Goal: Task Accomplishment & Management: Use online tool/utility

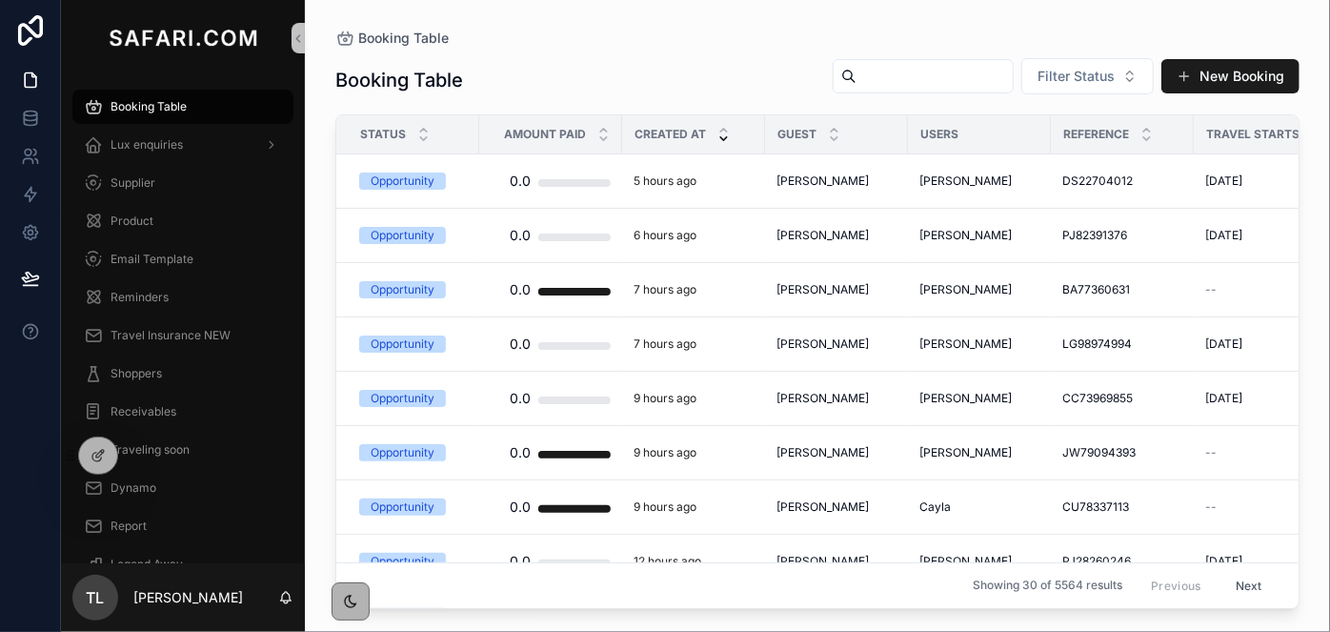
click at [856, 75] on input "scrollable content" at bounding box center [934, 76] width 156 height 27
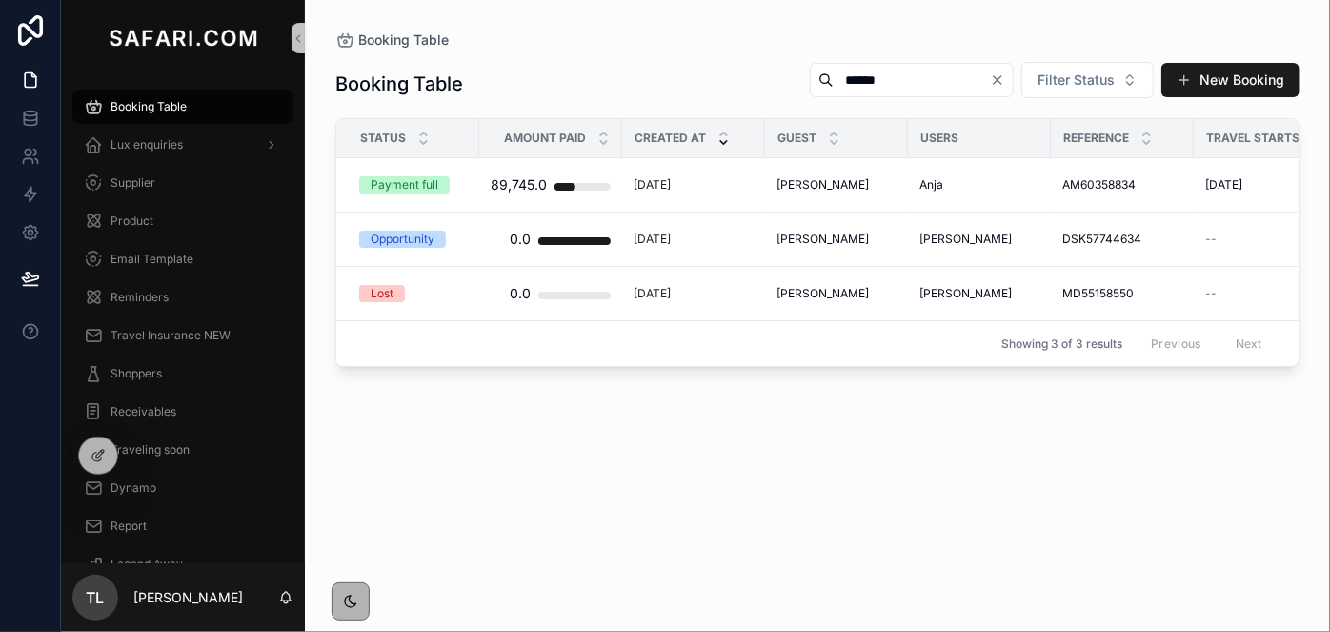
click at [833, 82] on input "******" at bounding box center [911, 80] width 156 height 27
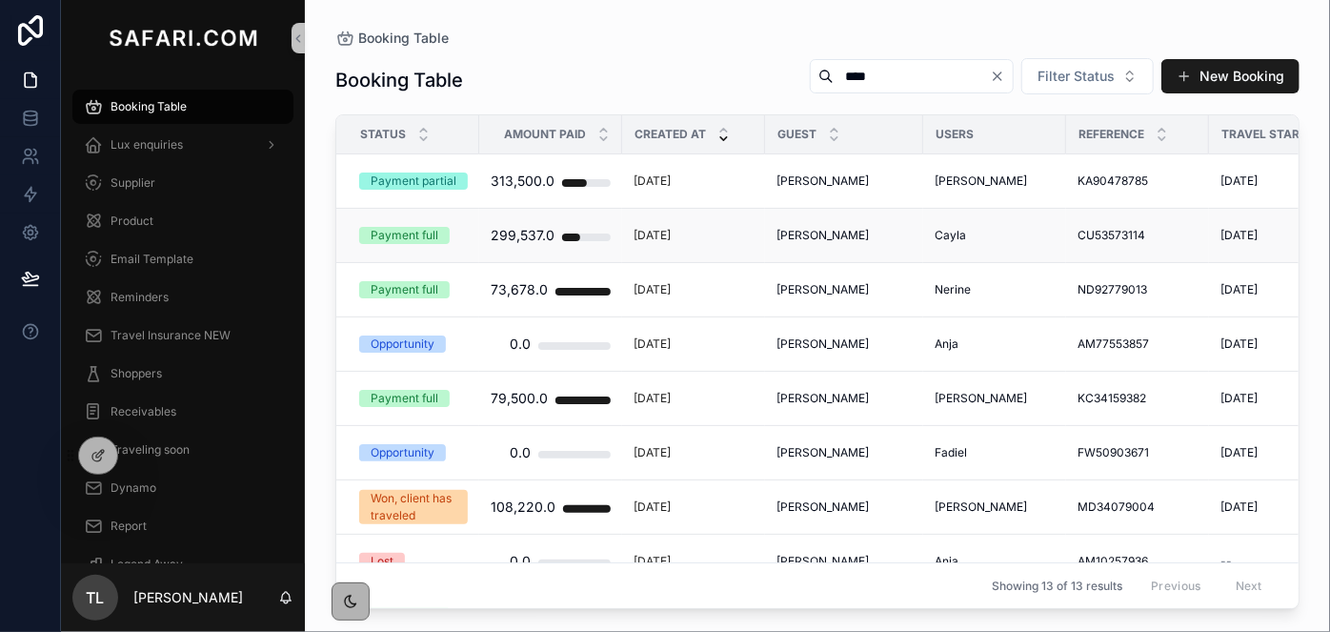
type input "****"
click at [837, 235] on span "[PERSON_NAME]" at bounding box center [822, 235] width 92 height 15
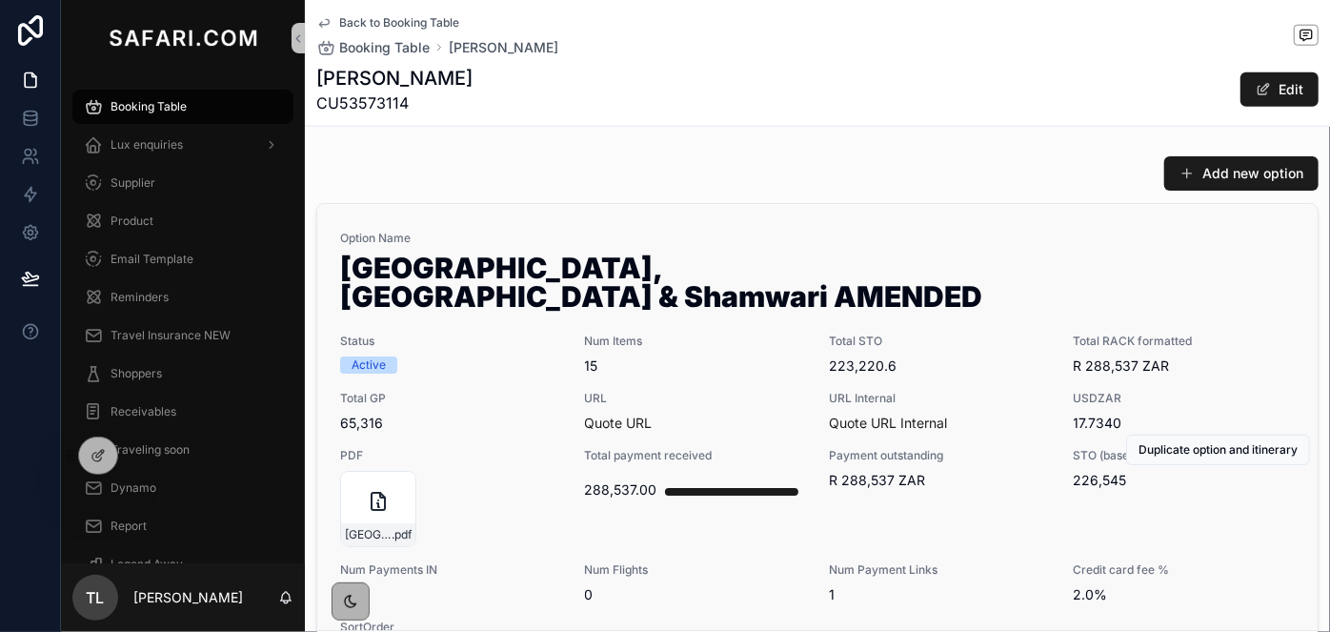
click at [769, 356] on span "15" at bounding box center [696, 365] width 222 height 19
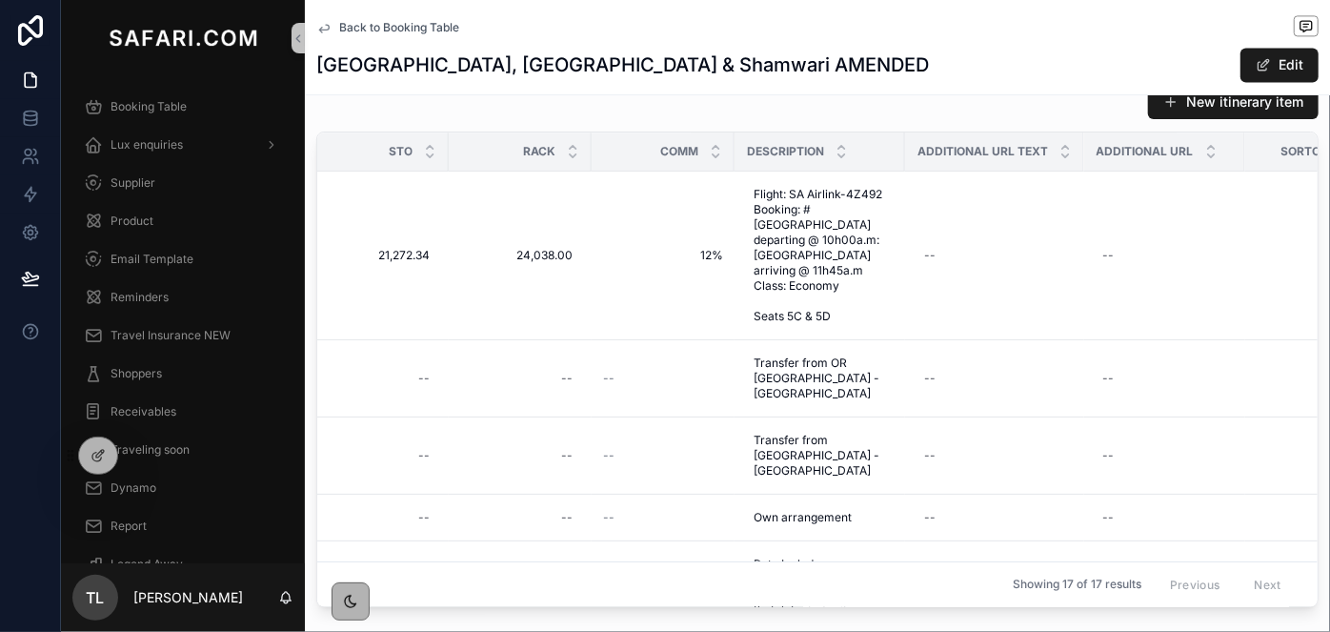
scroll to position [0, 1193]
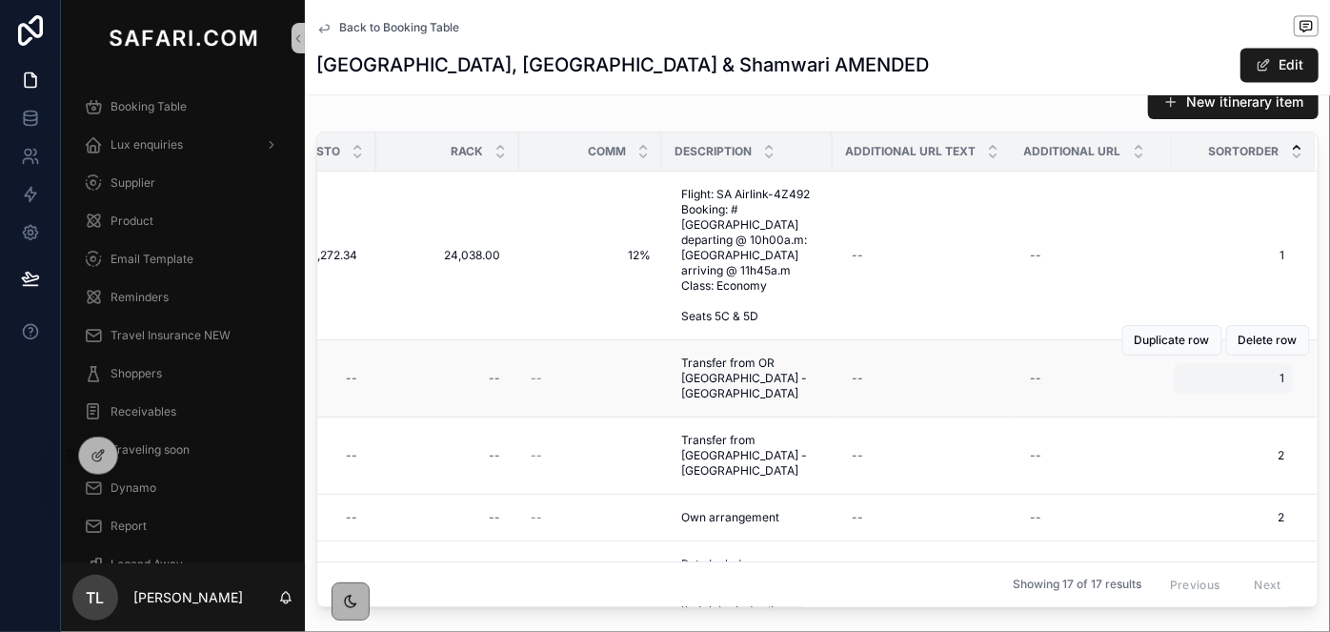
click at [1260, 341] on tr "Transfer Transfer Own Arrangement Own Arrangement [DATE] [DATE] [DATE] [DATE] 2…" at bounding box center [238, 378] width 2157 height 77
click at [1254, 371] on span "1" at bounding box center [1233, 378] width 104 height 15
drag, startPoint x: 1253, startPoint y: 345, endPoint x: 1265, endPoint y: 339, distance: 12.8
click at [1265, 340] on tr "Transfer Transfer Own Arrangement Own Arrangement [DATE] [DATE] [DATE] [DATE] 2…" at bounding box center [238, 378] width 2157 height 77
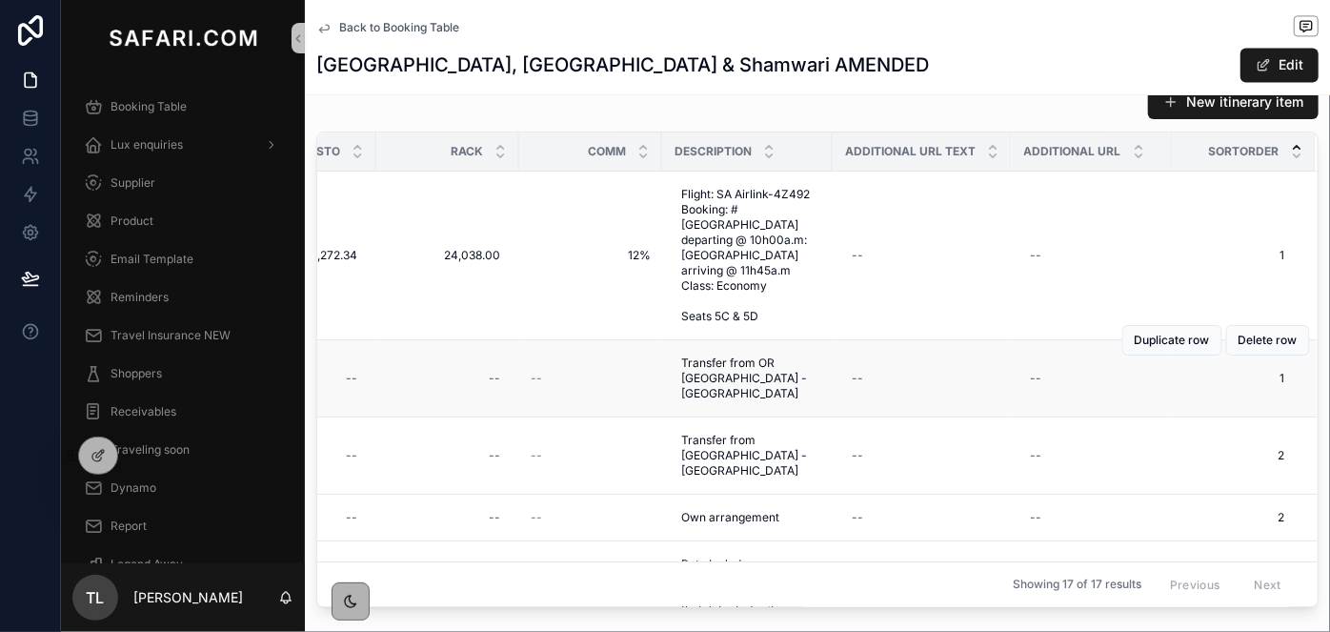
click at [1273, 339] on div "Duplicate row Delete row" at bounding box center [1216, 340] width 188 height 76
click at [1257, 371] on span "1" at bounding box center [1233, 378] width 104 height 15
type input "*"
click at [1146, 371] on icon "scrollable content" at bounding box center [1144, 366] width 15 height 15
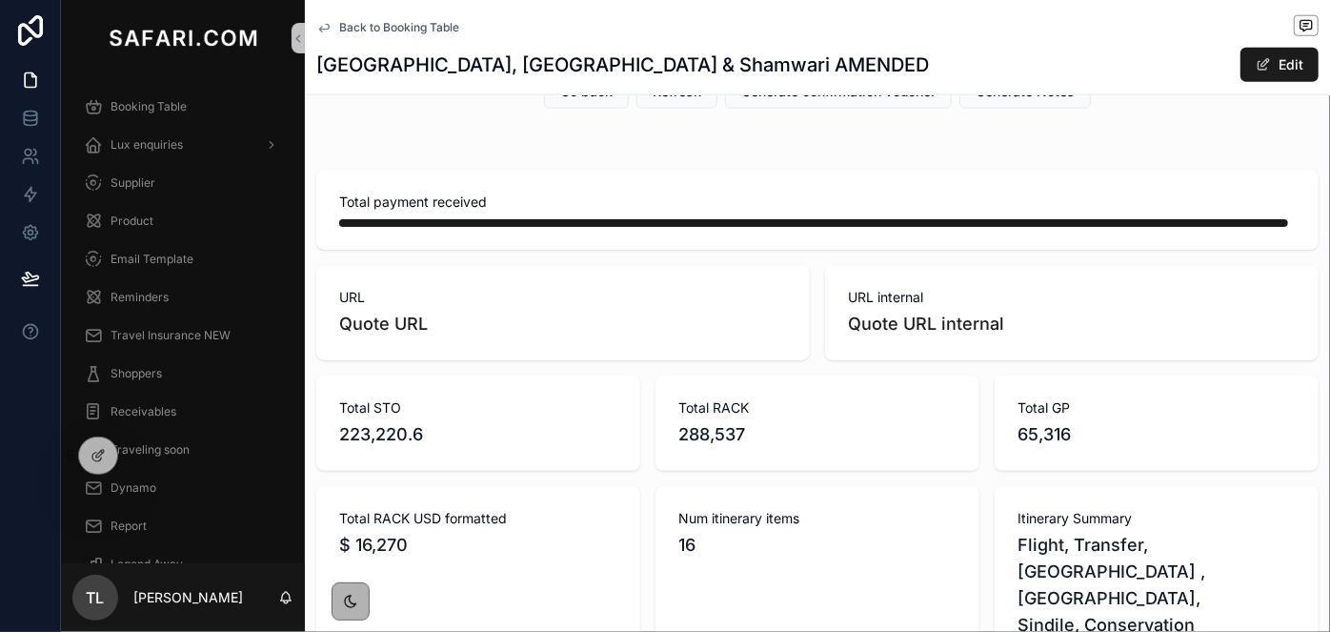
scroll to position [779, 0]
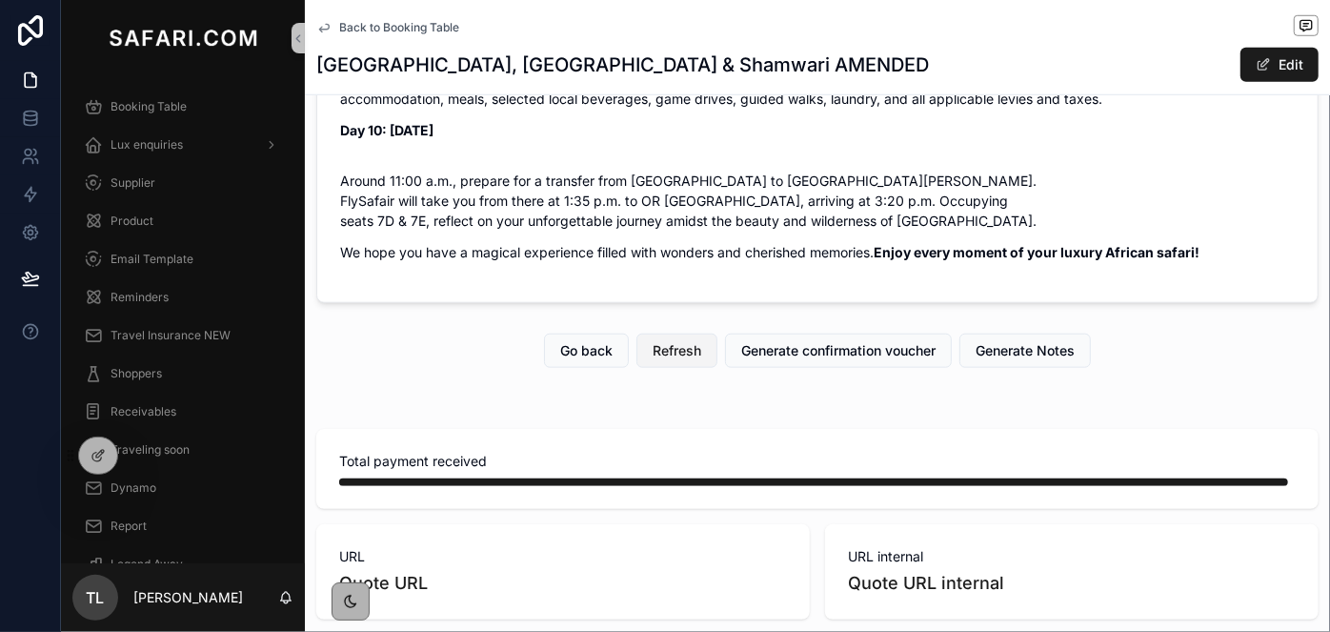
click at [652, 360] on span "Refresh" at bounding box center [676, 350] width 49 height 19
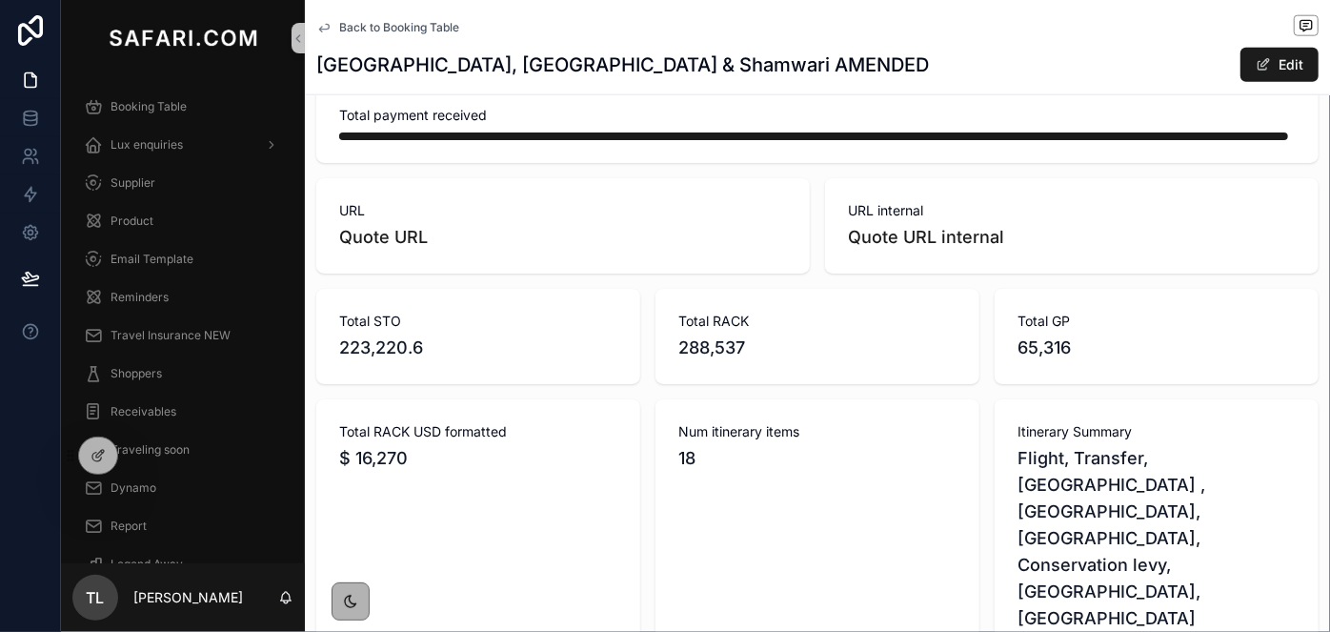
scroll to position [1732, 0]
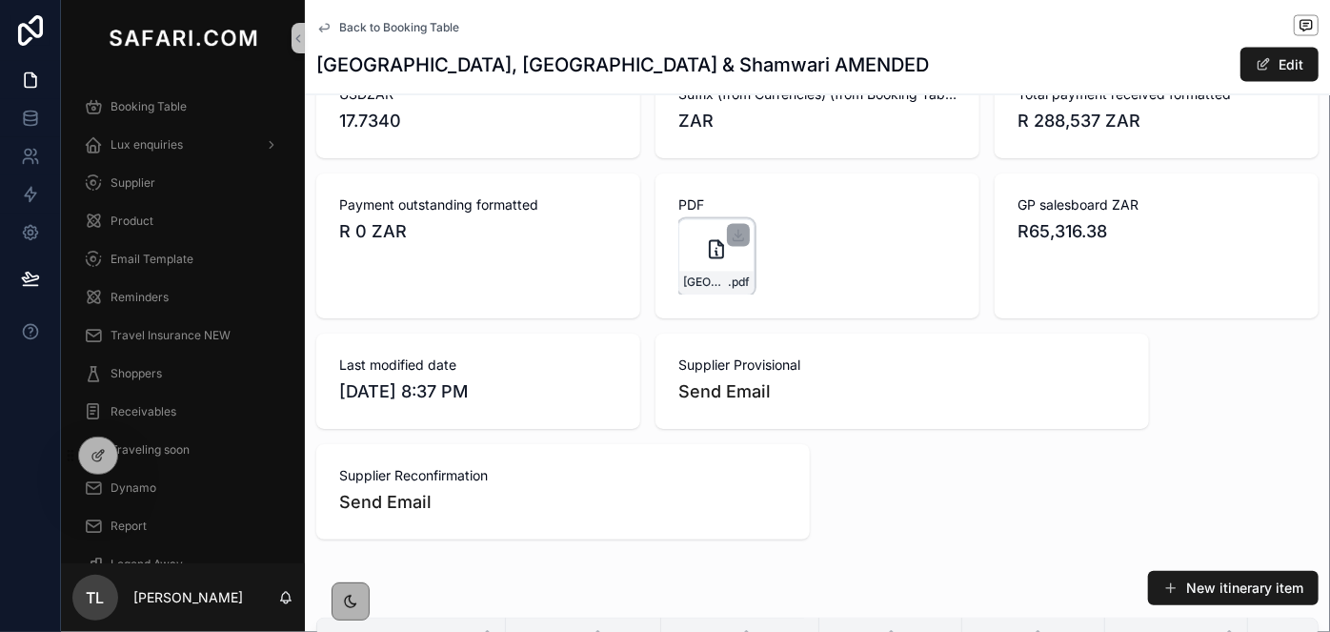
click at [696, 219] on div "[GEOGRAPHIC_DATA],-[GEOGRAPHIC_DATA]-&-[GEOGRAPHIC_DATA]-AMENDED- .pdf" at bounding box center [716, 257] width 76 height 76
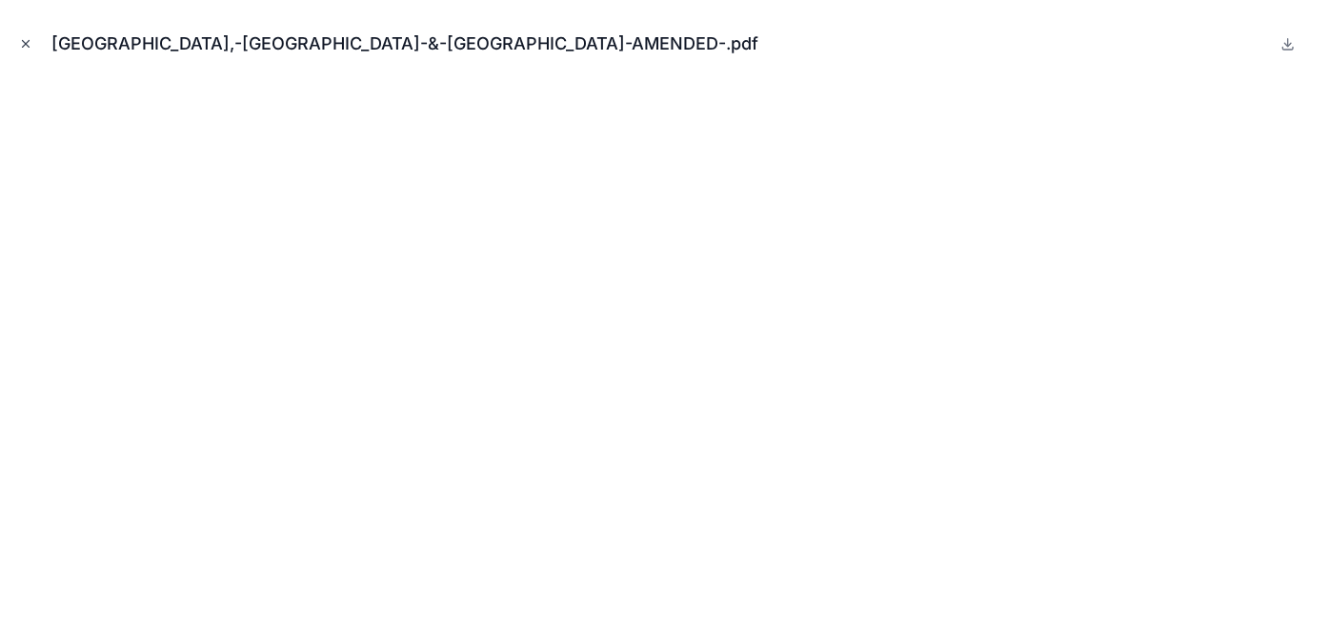
click at [24, 47] on icon "Close modal" at bounding box center [25, 43] width 13 height 13
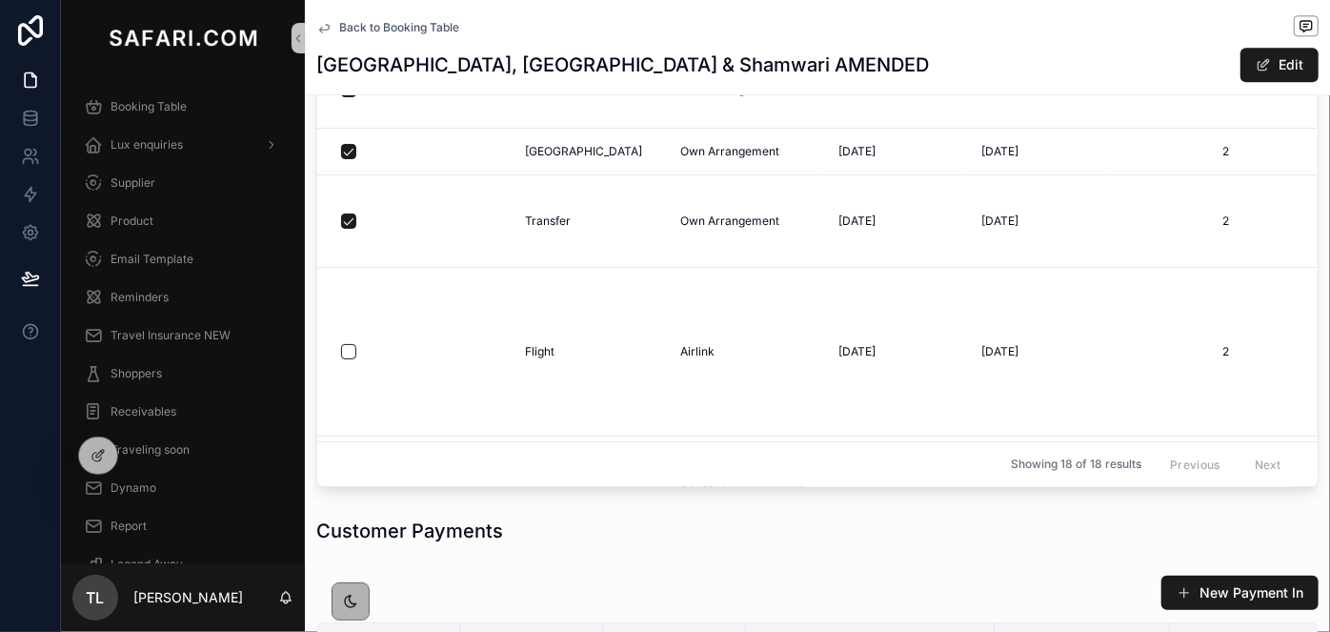
scroll to position [174, 0]
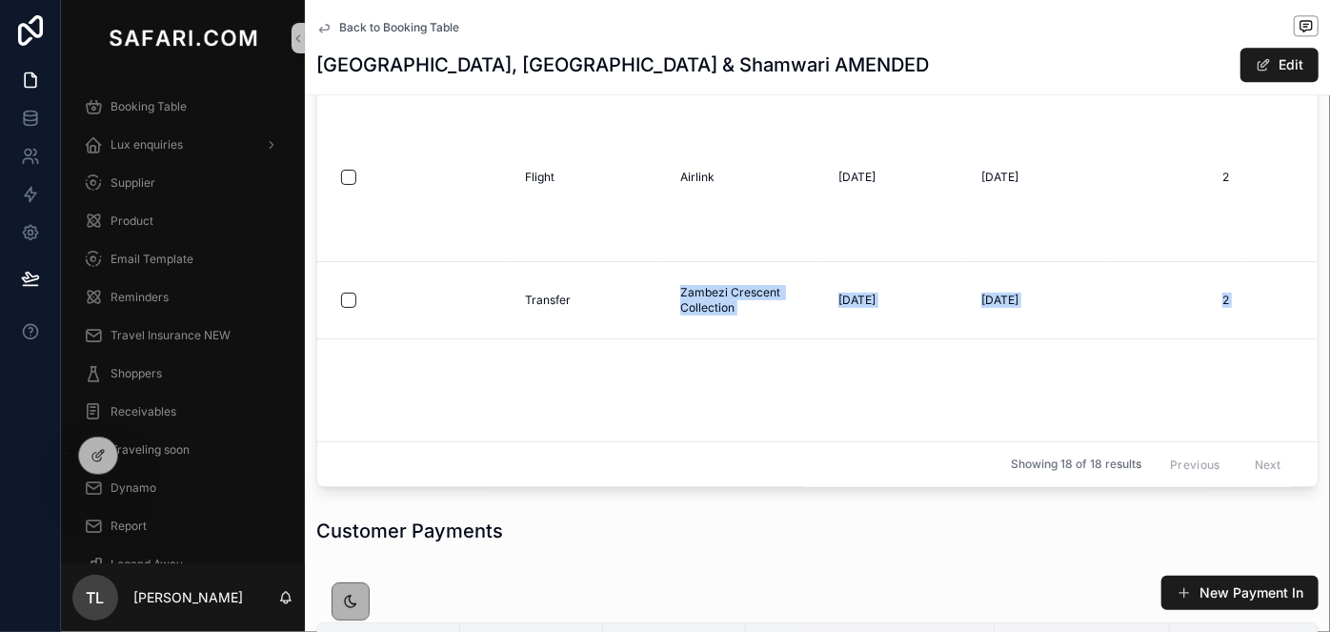
drag, startPoint x: 609, startPoint y: 425, endPoint x: 1021, endPoint y: 419, distance: 412.5
click at [1021, 419] on div "New itinerary item Include in template Property Supplier Arrive Depart Adults C…" at bounding box center [817, 225] width 1025 height 538
click at [884, 517] on div "Customer Payments" at bounding box center [817, 530] width 1002 height 27
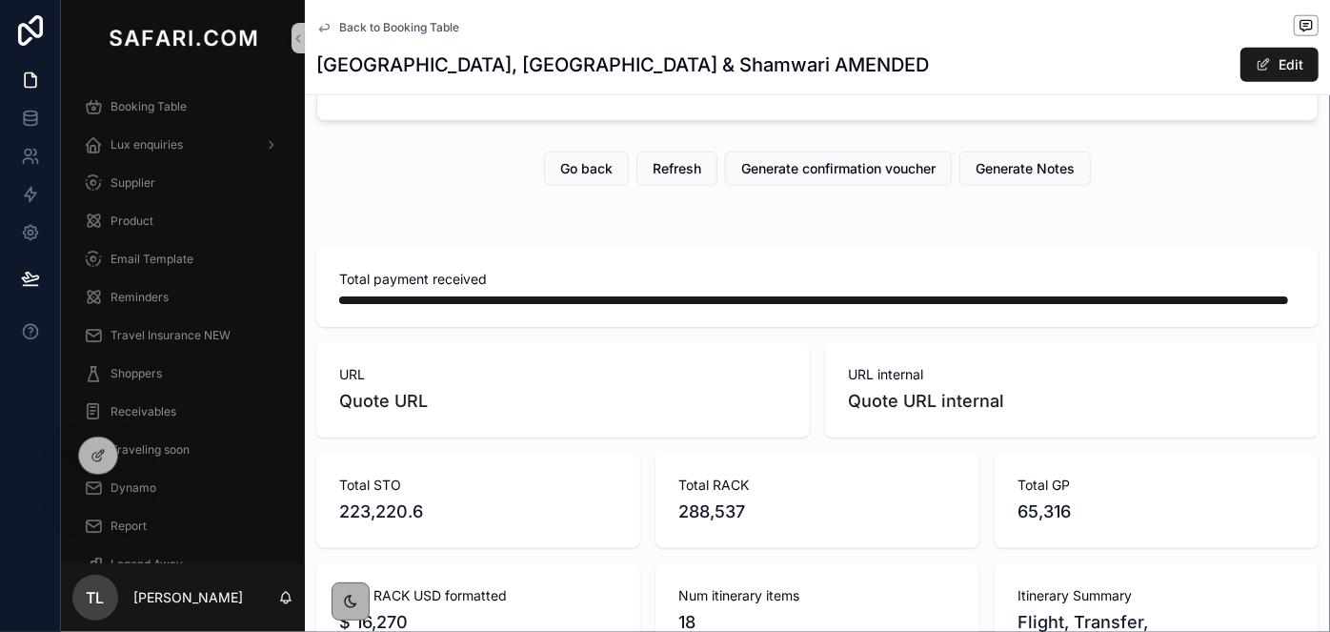
scroll to position [952, 0]
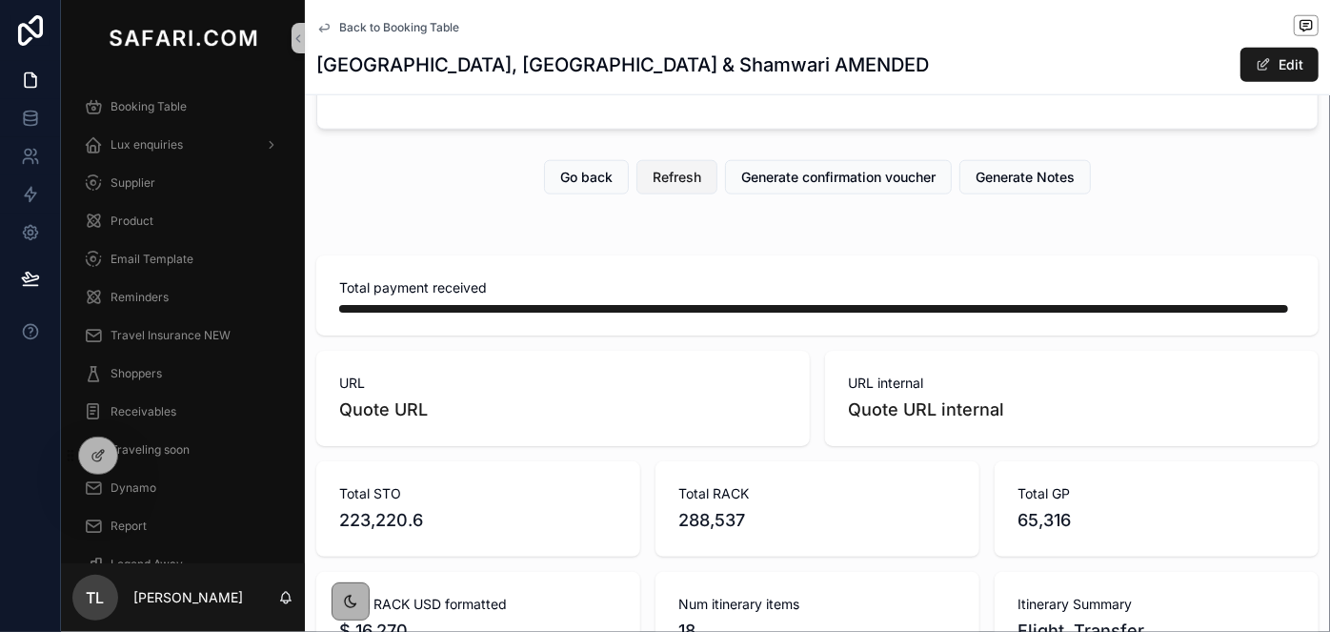
click at [655, 187] on span "Refresh" at bounding box center [676, 177] width 49 height 19
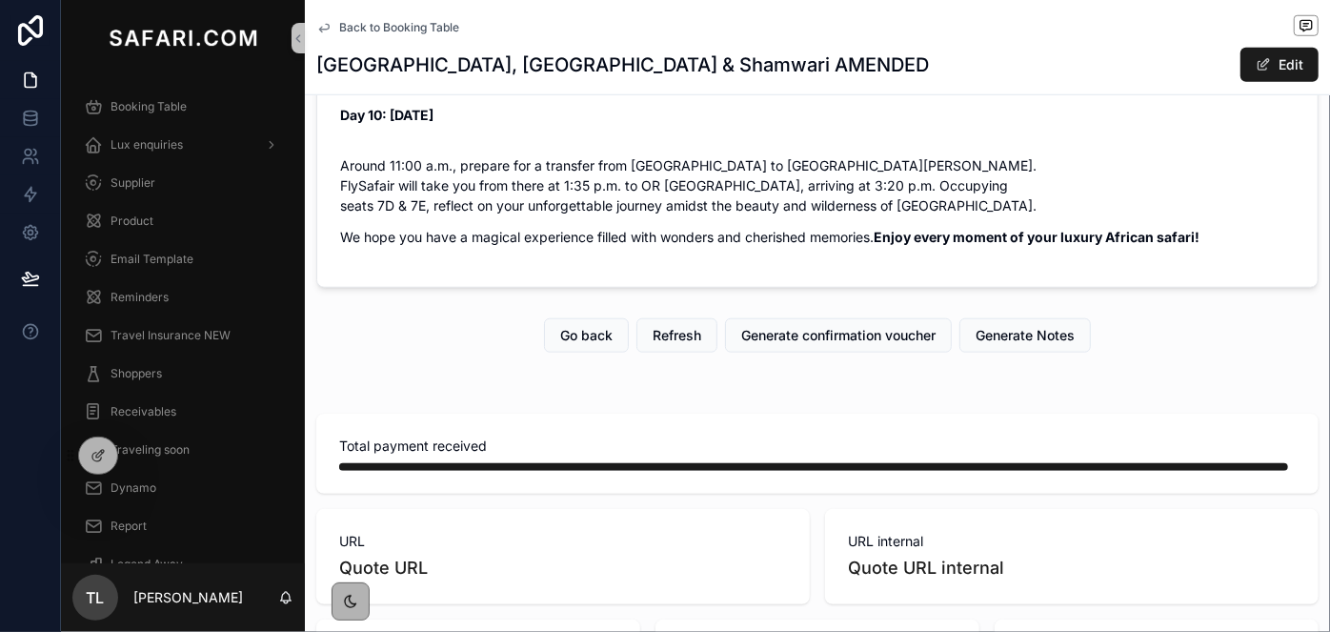
scroll to position [779, 0]
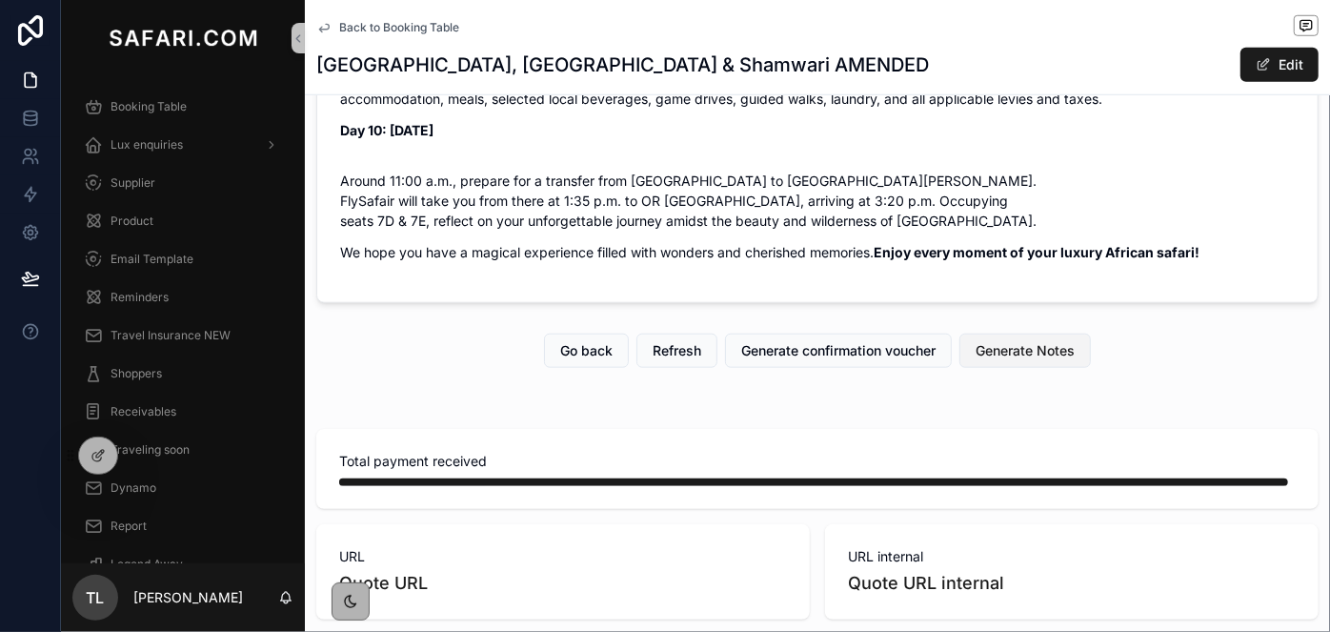
click at [1000, 360] on span "Generate Notes" at bounding box center [1024, 350] width 99 height 19
click at [671, 360] on span "Refresh" at bounding box center [676, 350] width 49 height 19
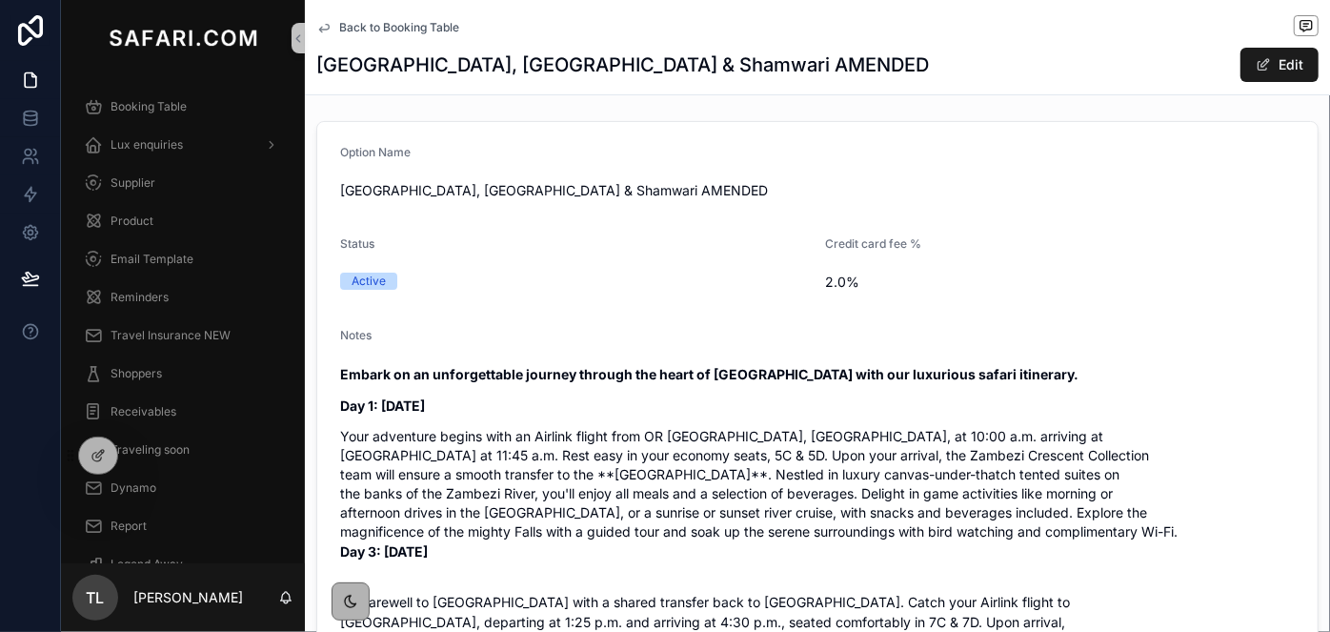
scroll to position [0, 0]
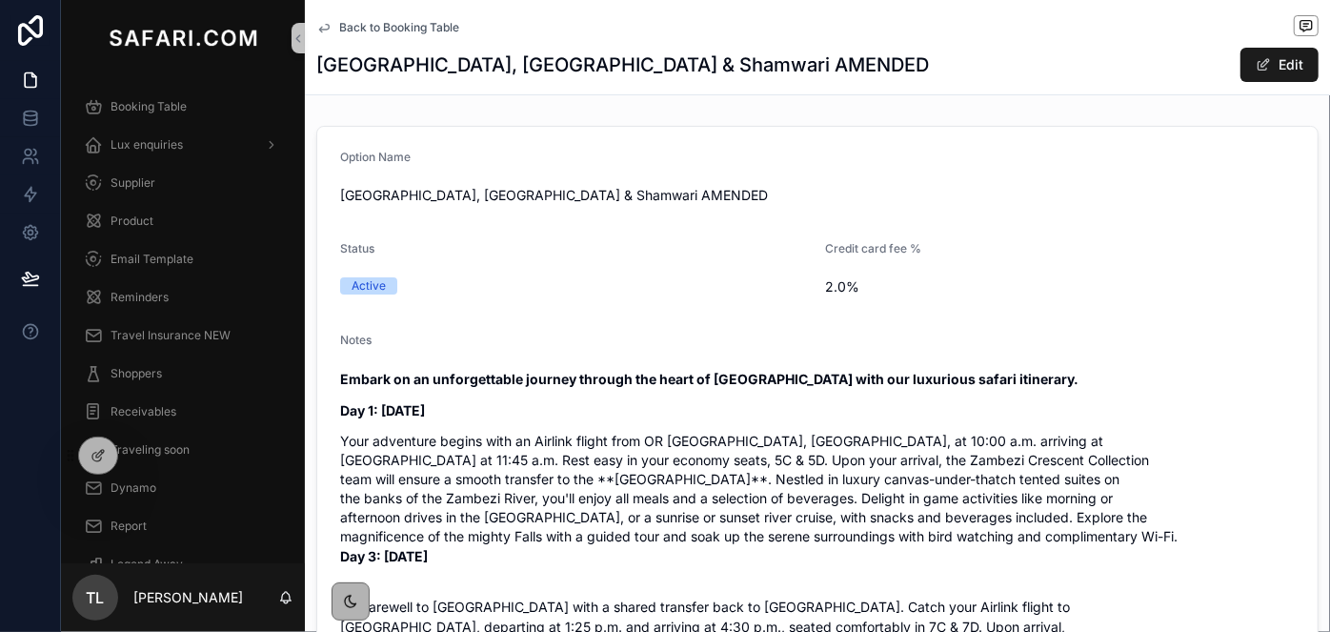
drag, startPoint x: 1282, startPoint y: 69, endPoint x: 518, endPoint y: 396, distance: 831.2
click at [1282, 69] on button "Edit" at bounding box center [1279, 65] width 78 height 34
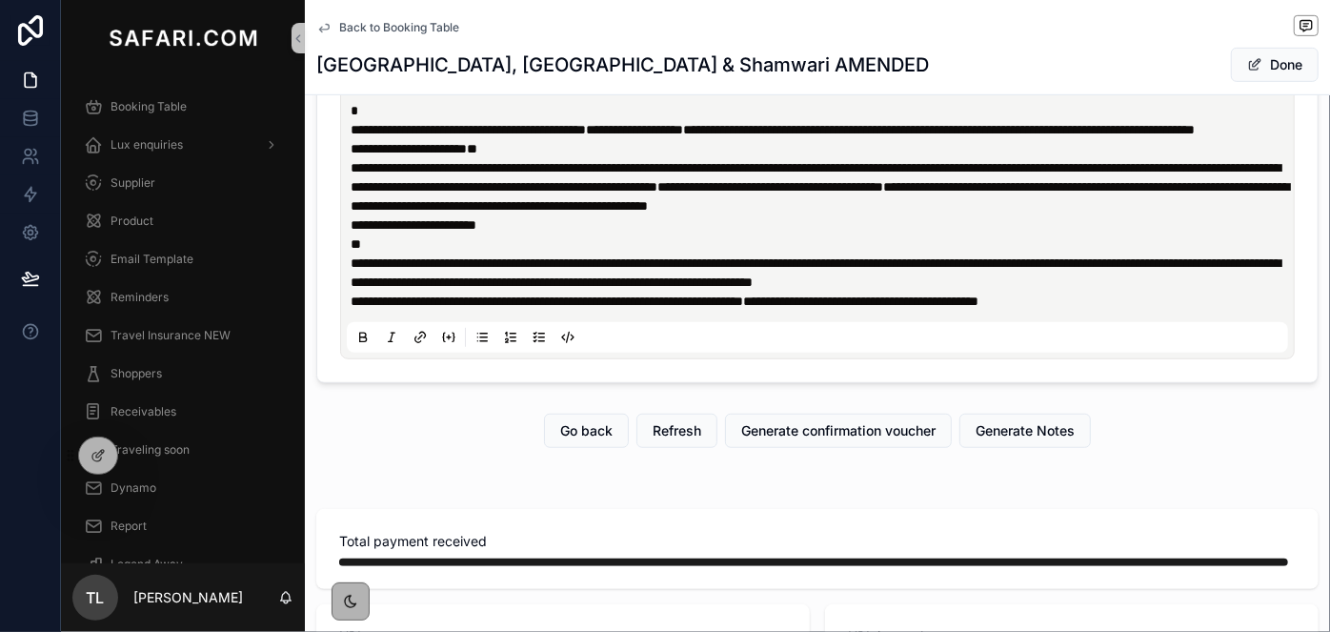
scroll to position [433, 0]
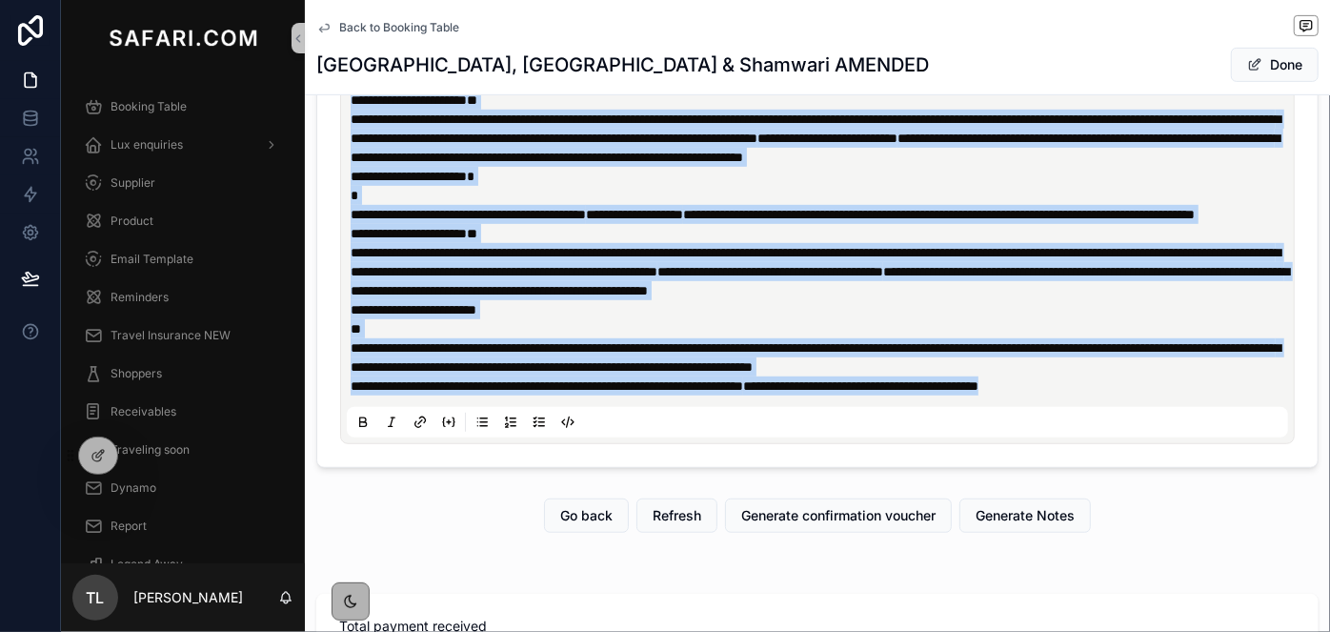
drag, startPoint x: 351, startPoint y: 392, endPoint x: 1247, endPoint y: 512, distance: 904.3
click at [1247, 437] on div "**********" at bounding box center [817, 191] width 941 height 491
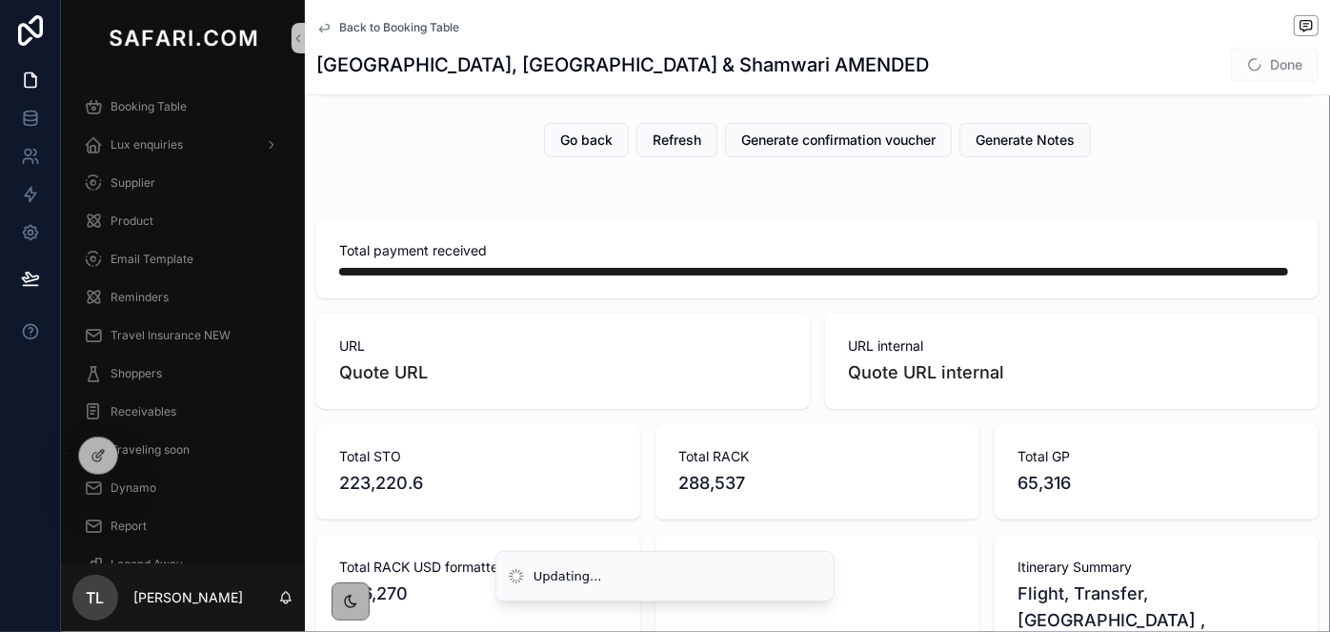
scroll to position [0, 0]
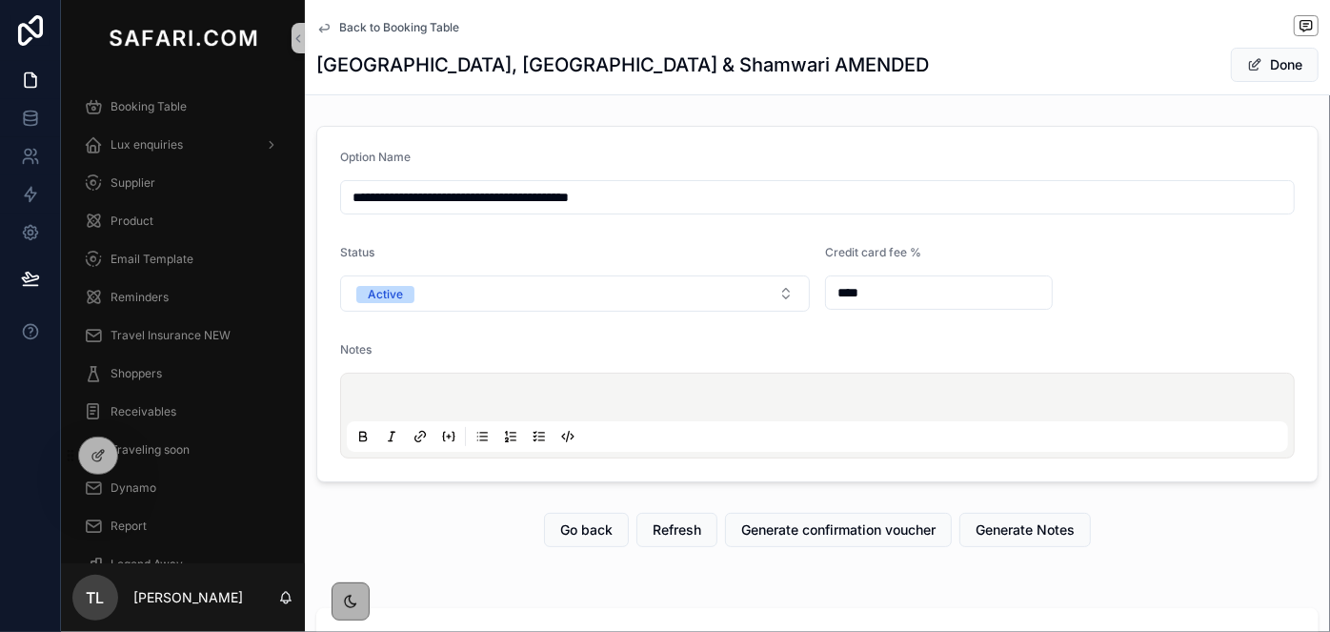
click at [1261, 56] on button "Done" at bounding box center [1275, 65] width 88 height 34
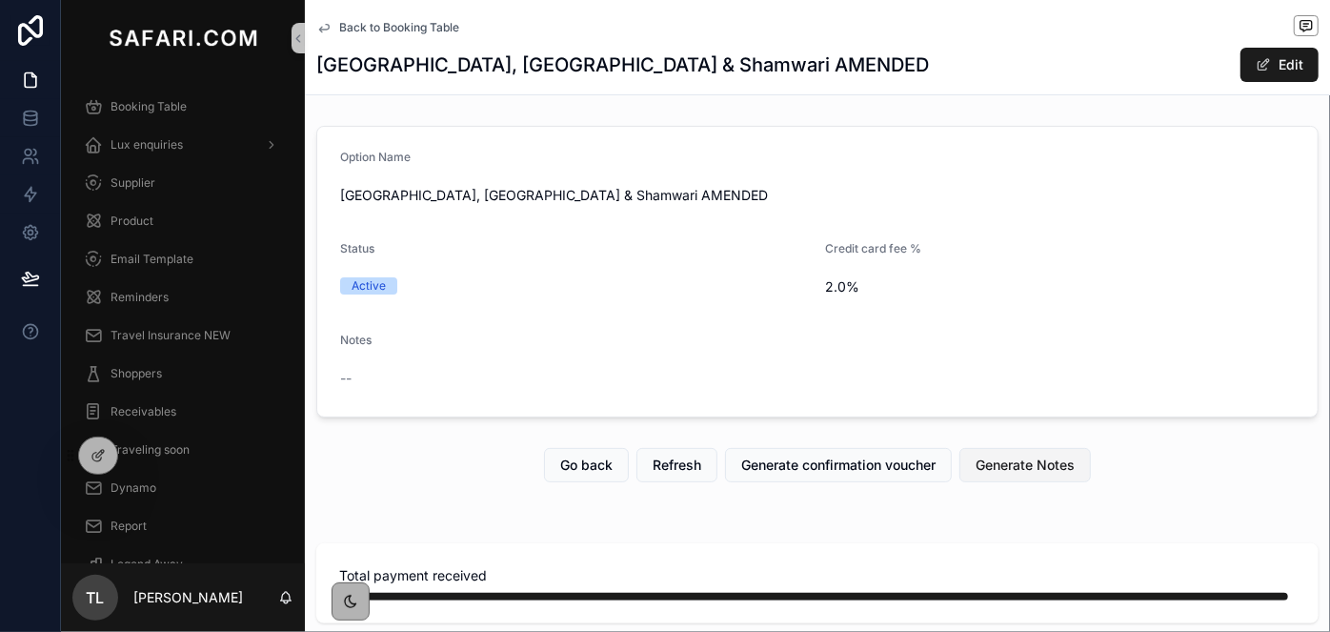
click at [1026, 467] on span "Generate Notes" at bounding box center [1024, 464] width 99 height 19
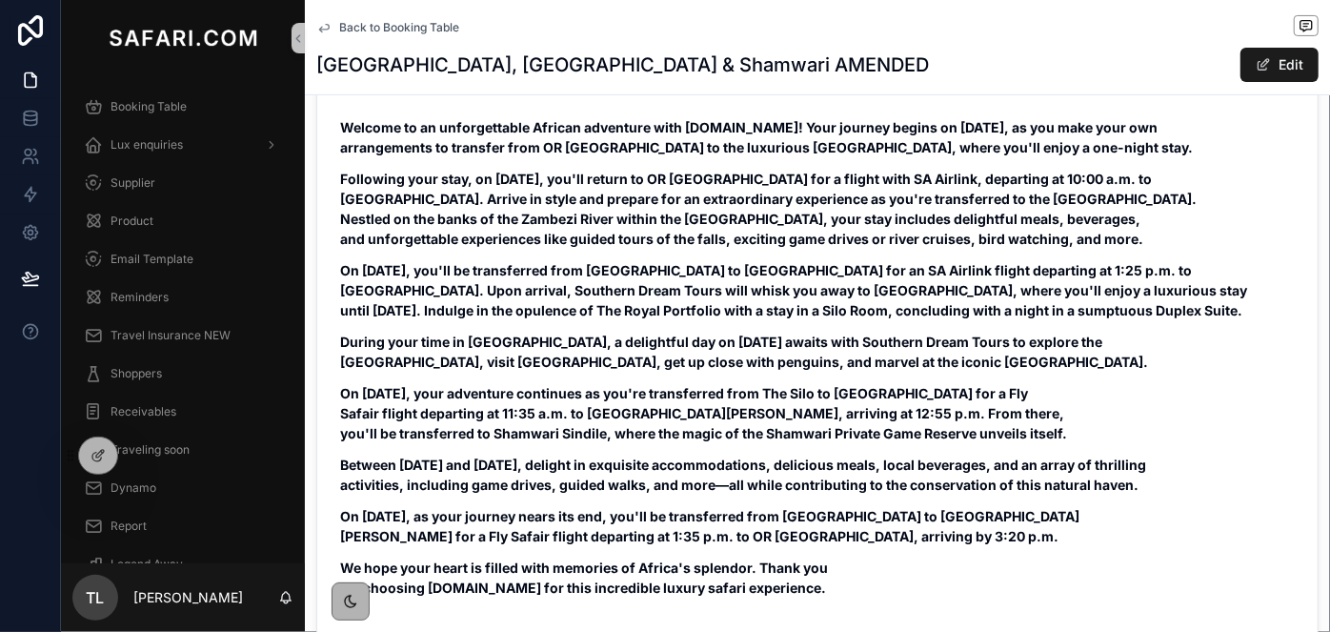
scroll to position [771, 0]
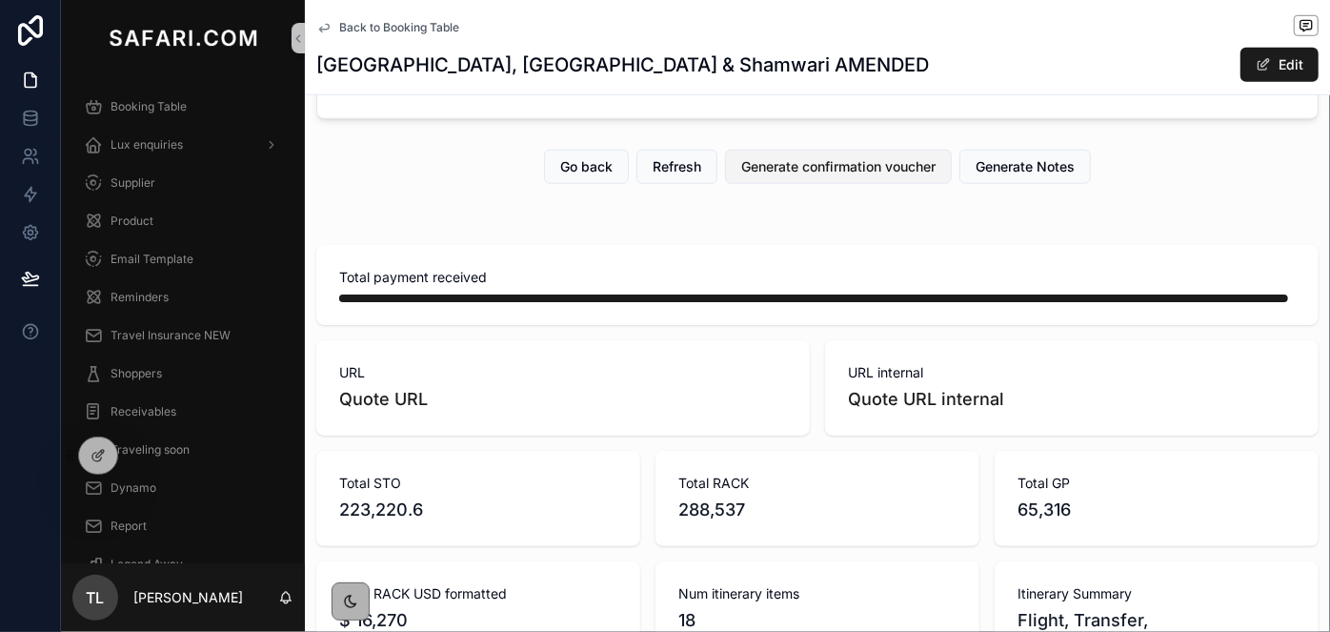
click at [797, 157] on span "Generate confirmation voucher" at bounding box center [838, 166] width 194 height 19
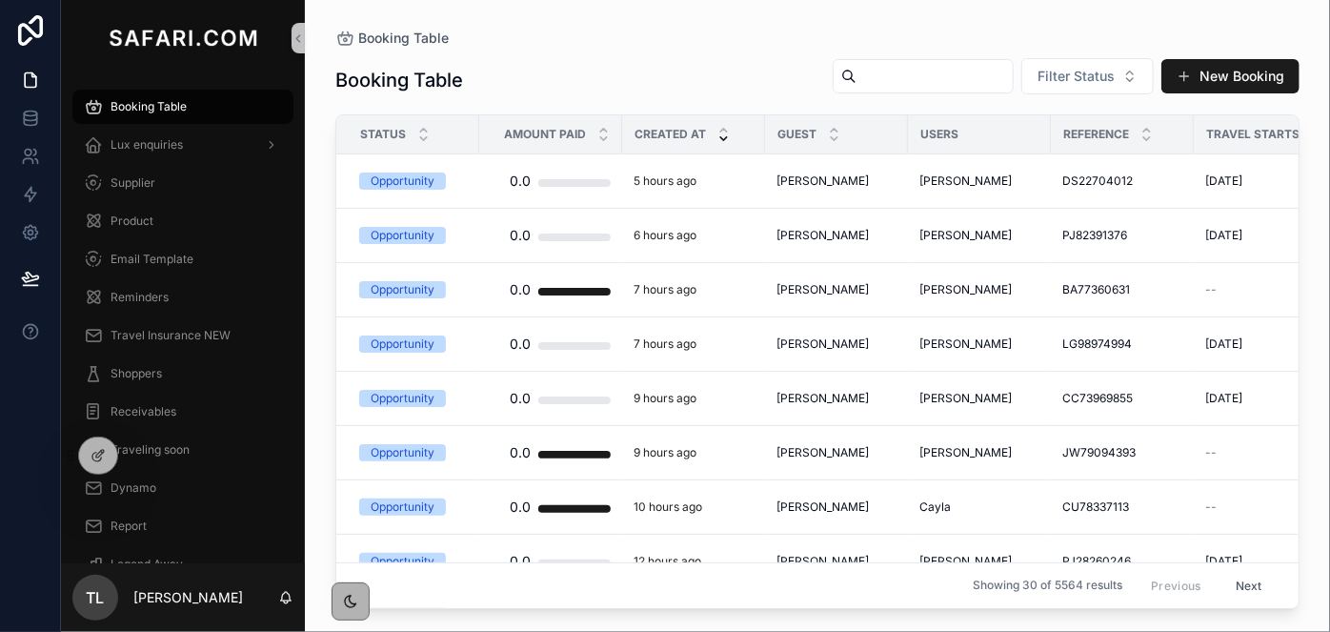
click at [856, 75] on input "scrollable content" at bounding box center [934, 76] width 156 height 27
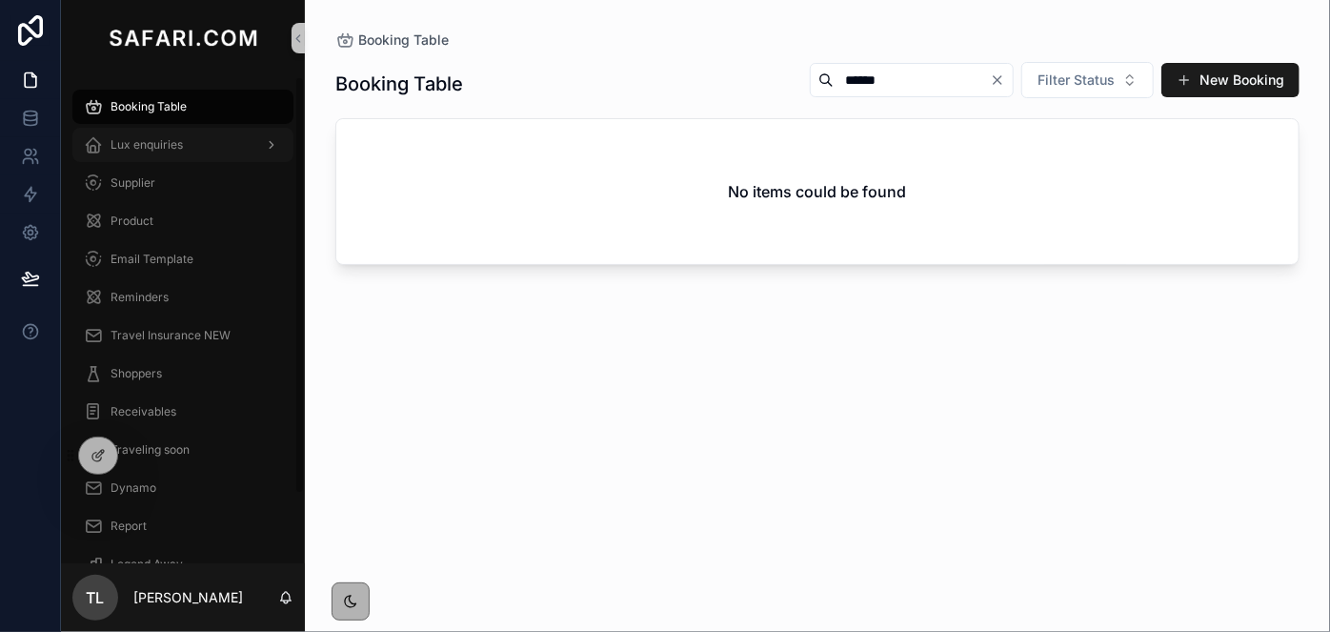
type input "******"
click at [190, 141] on div "Lux enquiries" at bounding box center [183, 145] width 198 height 30
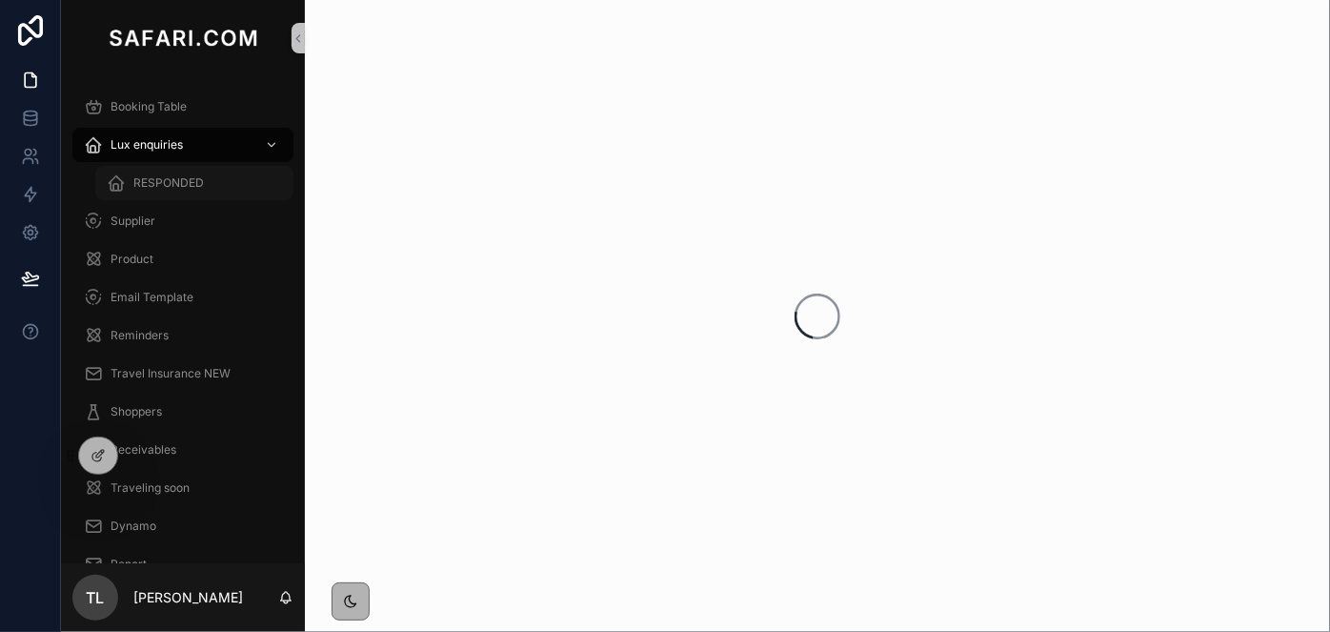
click at [190, 183] on span "RESPONDED" at bounding box center [168, 182] width 70 height 15
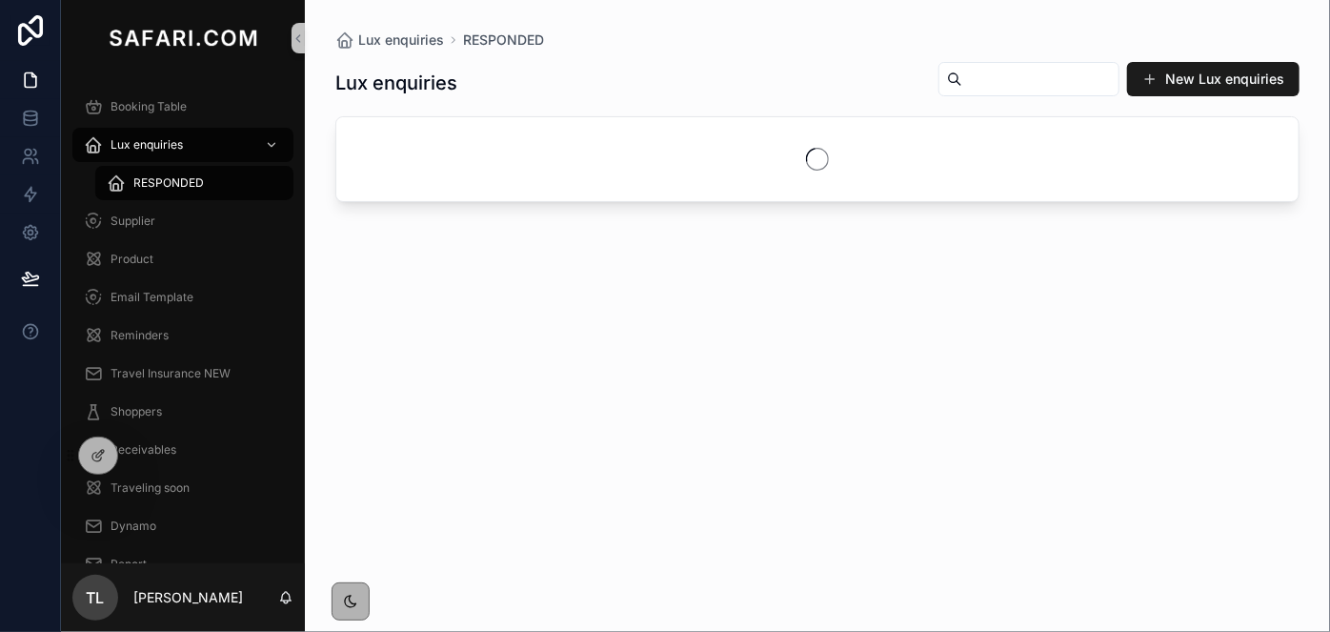
click at [995, 85] on input "scrollable content" at bounding box center [1040, 79] width 156 height 27
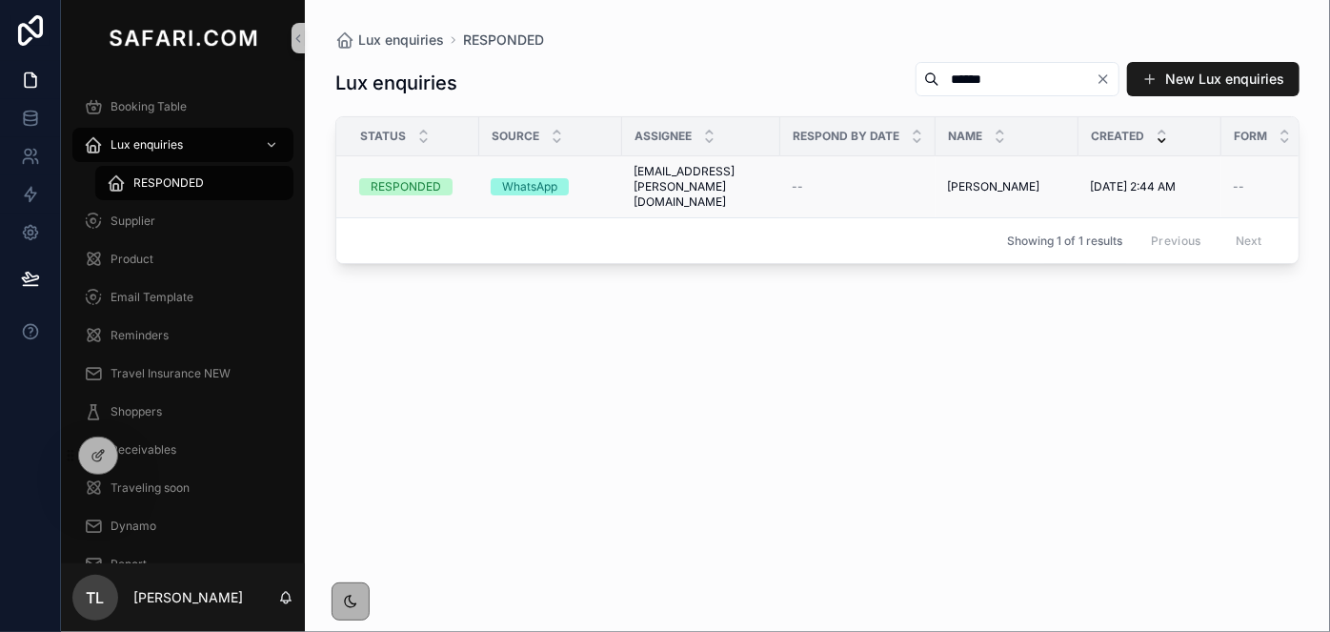
type input "******"
click at [748, 173] on span "shann.shaw@safari.com" at bounding box center [700, 187] width 135 height 46
